Goal: Task Accomplishment & Management: Use online tool/utility

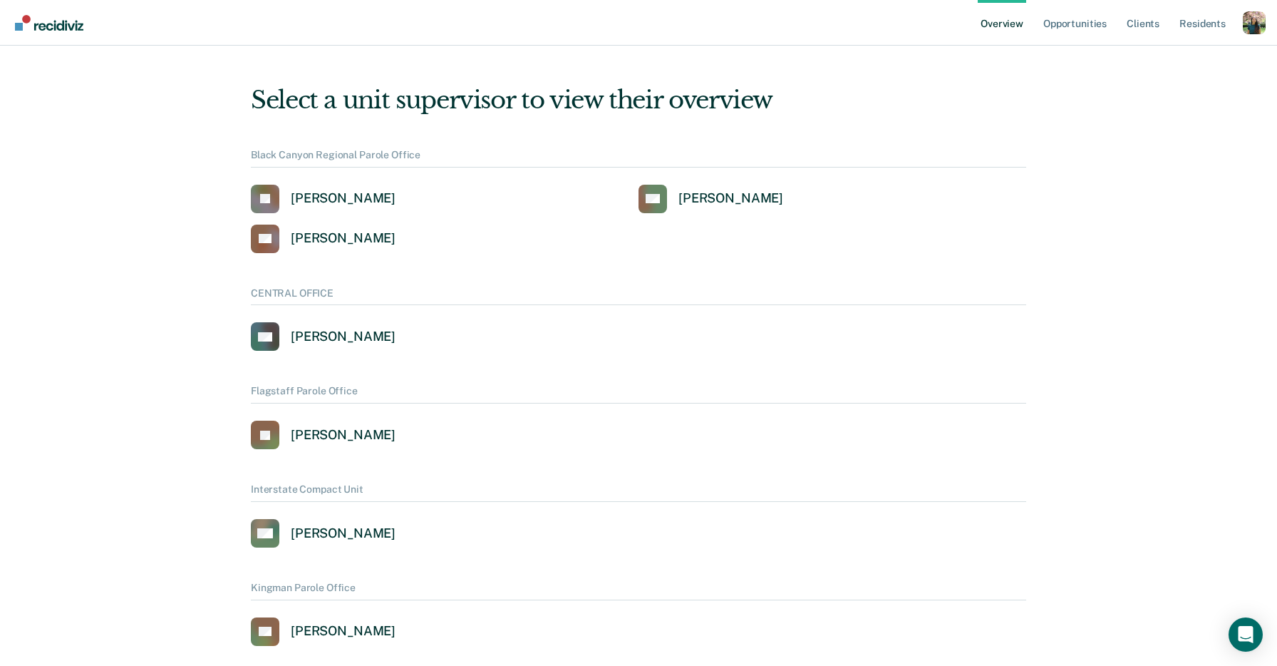
click at [1259, 20] on div "Profile dropdown button" at bounding box center [1254, 22] width 23 height 23
click at [1162, 56] on link "Profile" at bounding box center [1197, 56] width 115 height 11
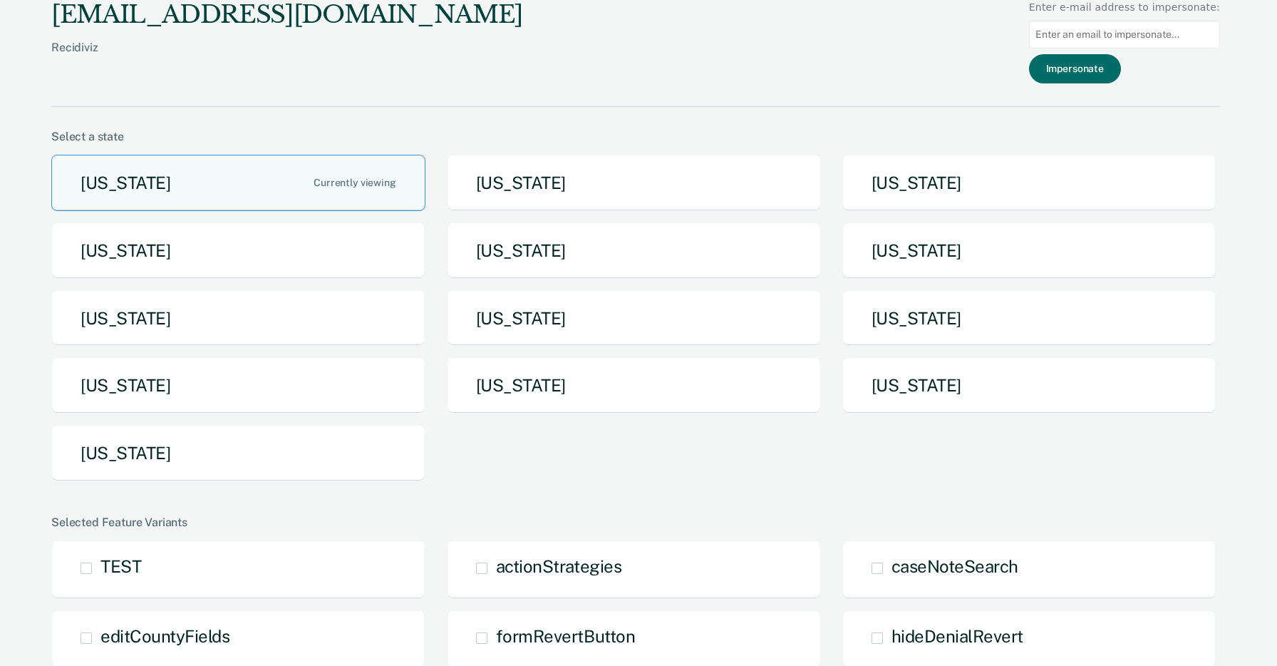
click at [1106, 37] on input at bounding box center [1124, 35] width 191 height 28
paste input "[PERSON_NAME][EMAIL_ADDRESS][PERSON_NAME][US_STATE][DOMAIN_NAME]"
type input "[PERSON_NAME][EMAIL_ADDRESS][PERSON_NAME][US_STATE][DOMAIN_NAME]"
click at [1102, 70] on button "Impersonate" at bounding box center [1075, 68] width 92 height 29
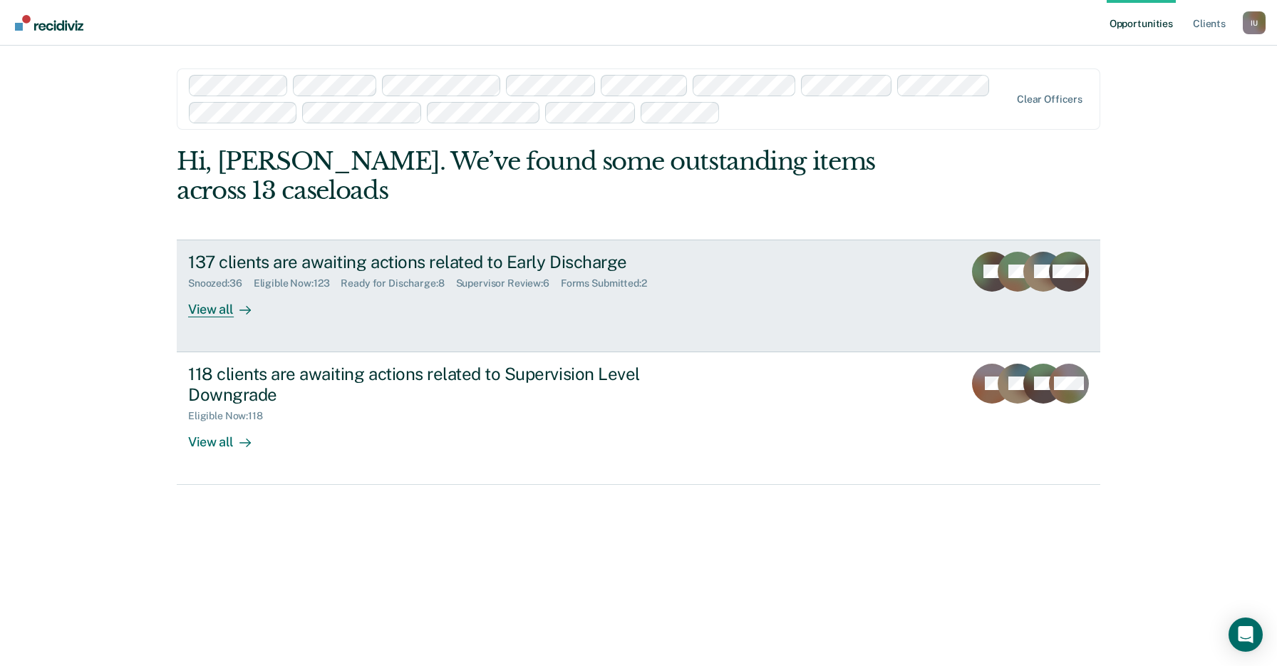
click at [682, 314] on div "137 clients are awaiting actions related to Early Discharge Snoozed : 36 Eligib…" at bounding box center [455, 285] width 535 height 66
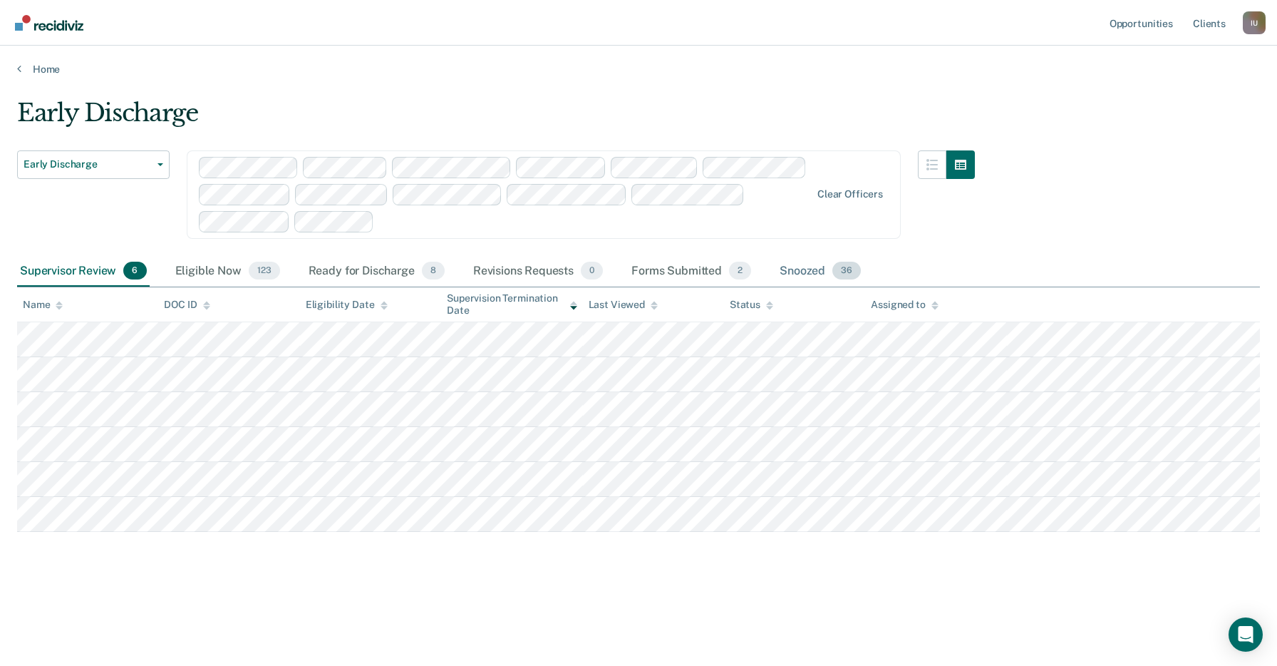
click at [811, 273] on div "Snoozed 36" at bounding box center [820, 271] width 87 height 31
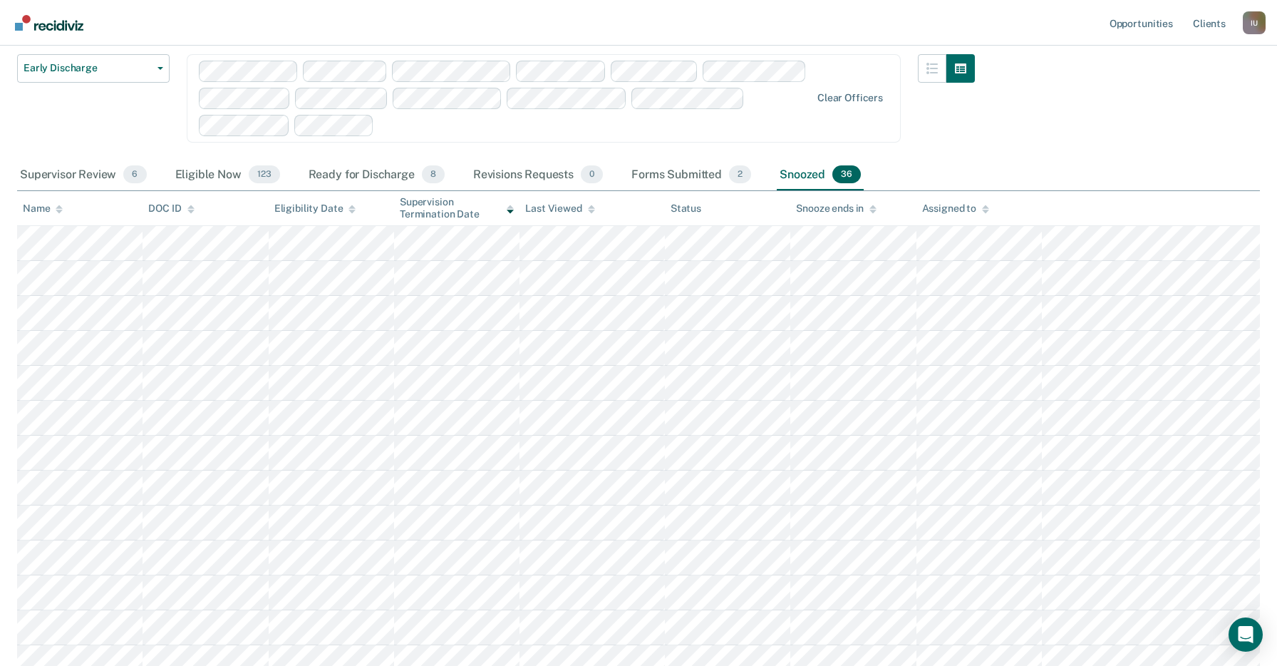
scroll to position [95, 0]
click at [590, 207] on icon at bounding box center [591, 207] width 7 height 4
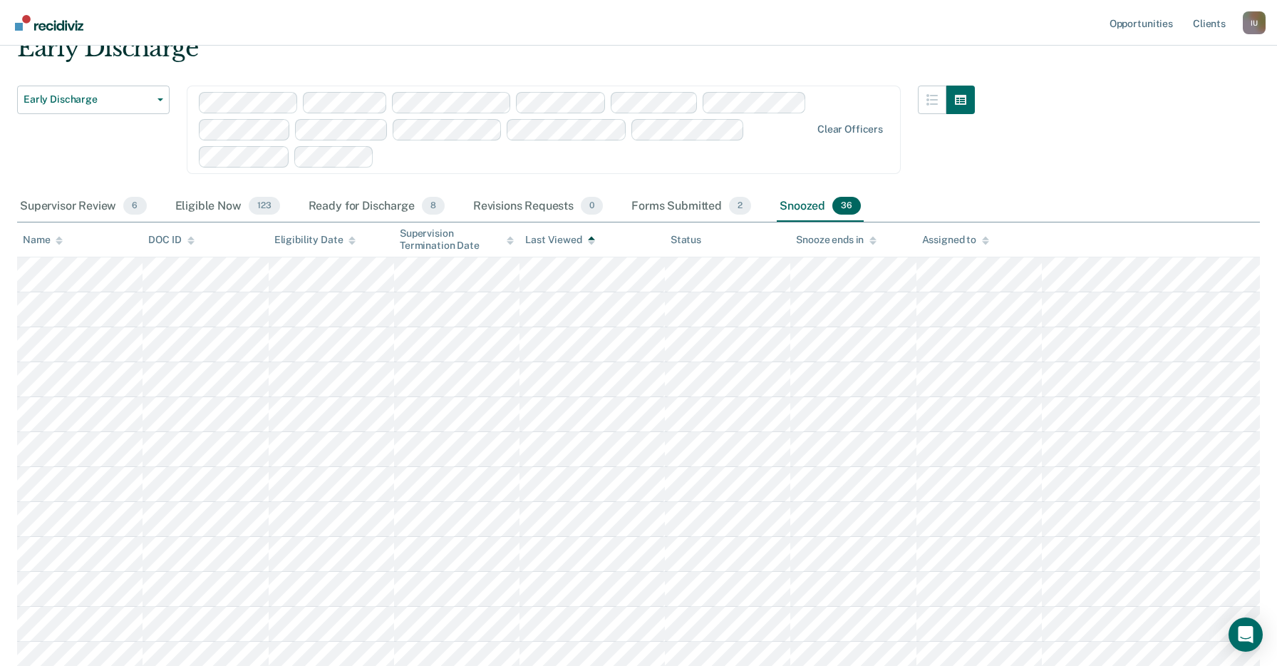
scroll to position [54, 0]
